Goal: Task Accomplishment & Management: Complete application form

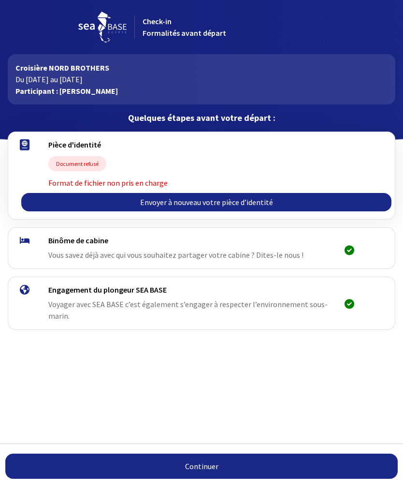
click at [219, 207] on link "Envoyer à nouveau votre pièce d’identité" at bounding box center [206, 202] width 370 height 18
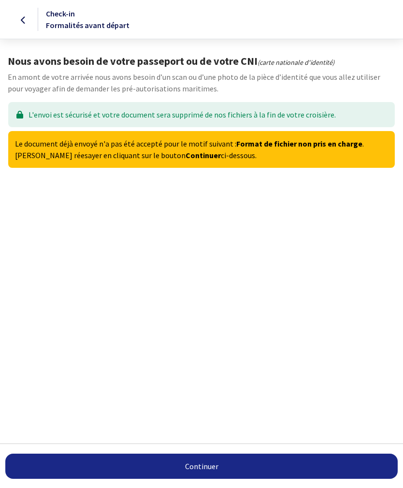
click at [216, 470] on link "Continuer" at bounding box center [201, 465] width 393 height 25
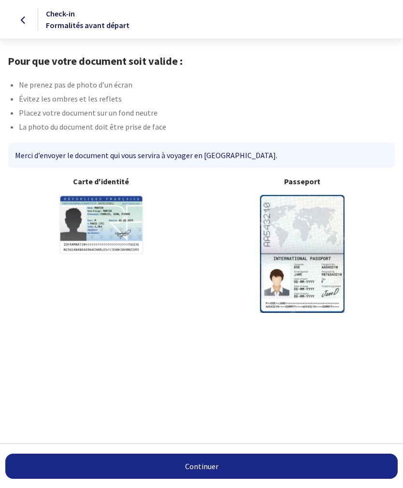
click at [217, 466] on link "Continuer" at bounding box center [201, 465] width 393 height 25
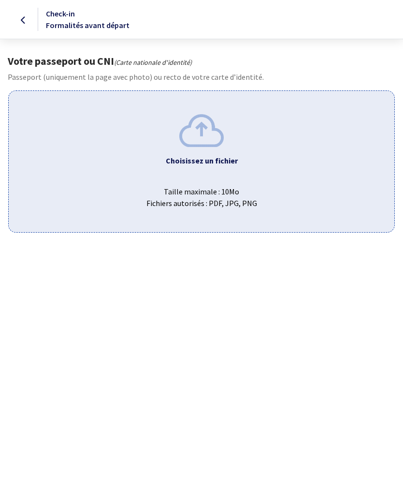
click at [211, 142] on img at bounding box center [201, 130] width 44 height 32
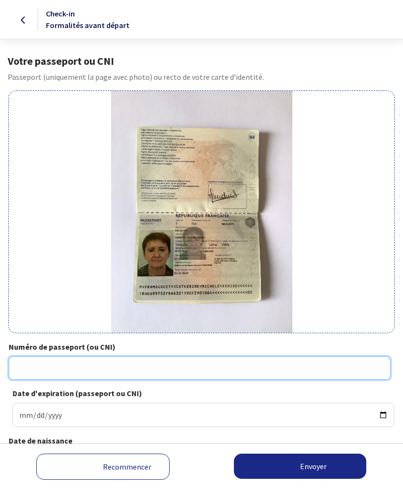
click at [34, 364] on input "Numéro de passeport (ou CNI)" at bounding box center [200, 367] width 382 height 23
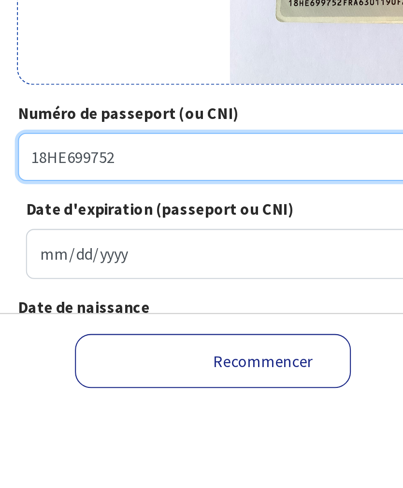
type input "18HE699752"
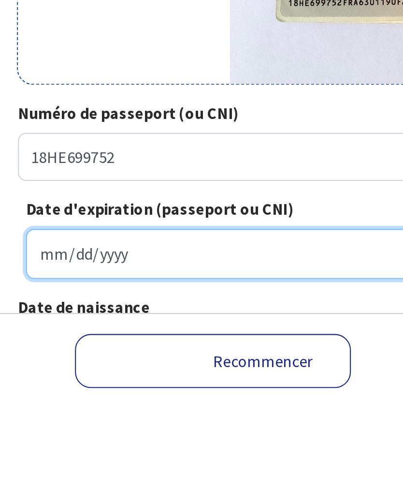
click at [25, 403] on input "Date d'expiration (passeport ou CNI)" at bounding box center [204, 415] width 382 height 24
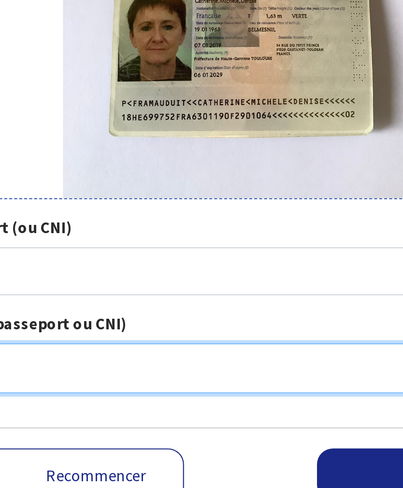
click at [117, 403] on input "2029-01-03" at bounding box center [204, 415] width 382 height 24
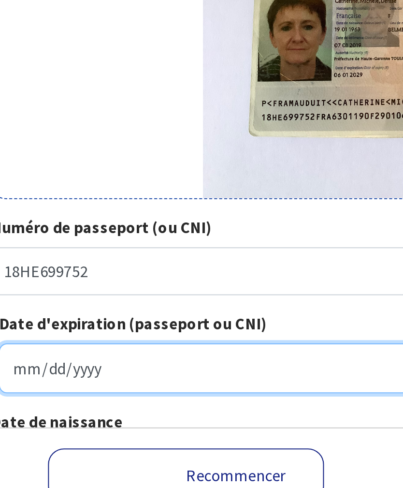
type input "2029-01-06"
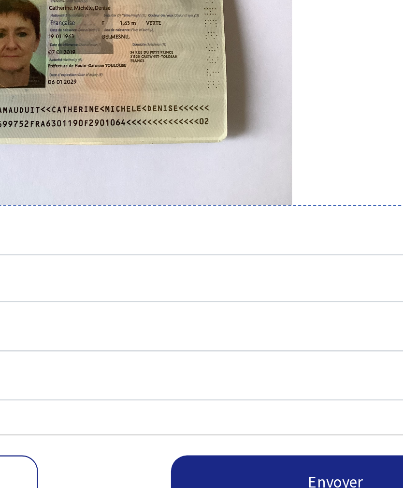
click at [234, 453] on button "Envoyer" at bounding box center [300, 465] width 132 height 25
